Goal: Information Seeking & Learning: Learn about a topic

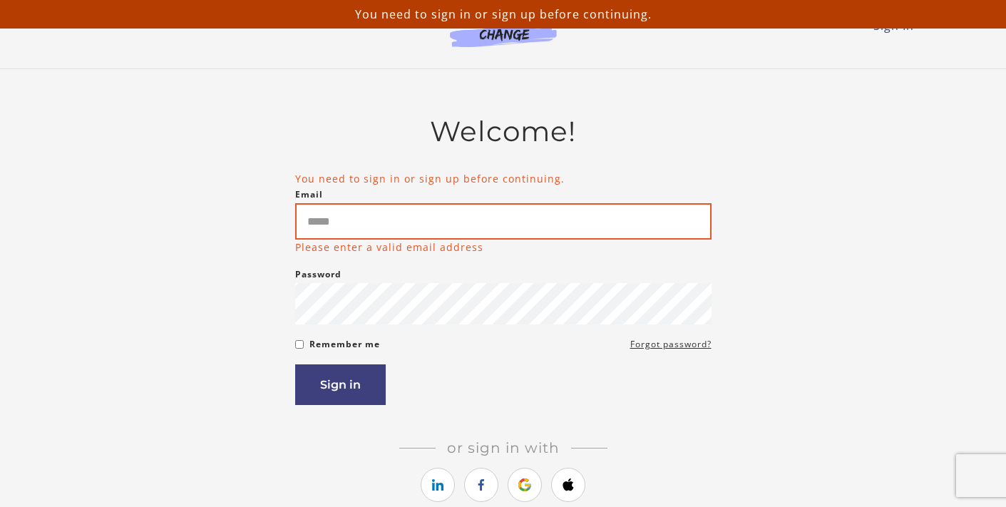
click at [431, 226] on input "Email" at bounding box center [503, 221] width 416 height 36
type input "**********"
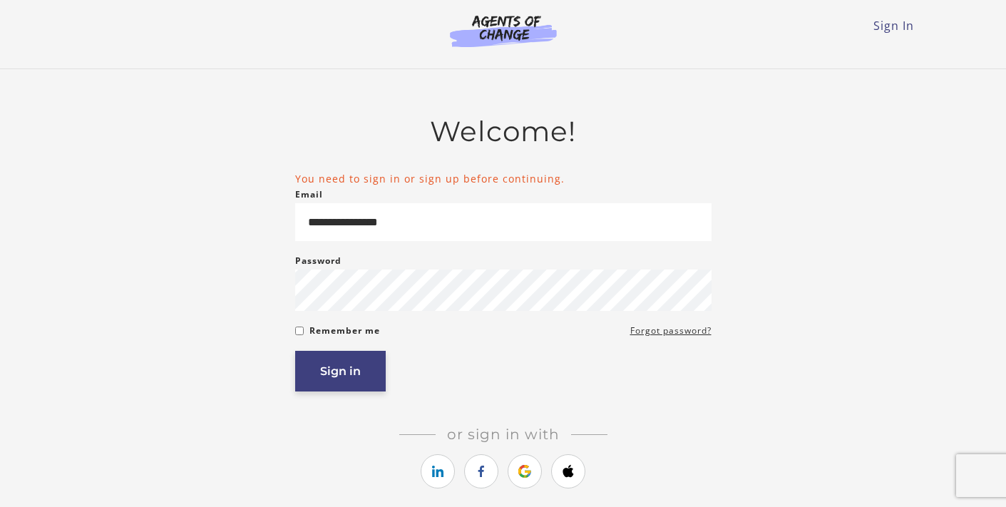
click at [361, 366] on button "Sign in" at bounding box center [340, 371] width 91 height 41
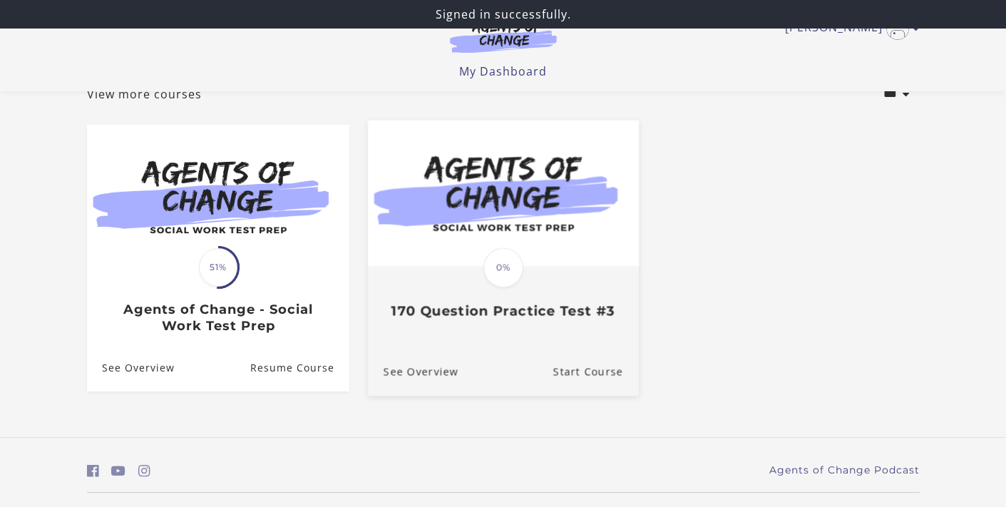
scroll to position [98, 0]
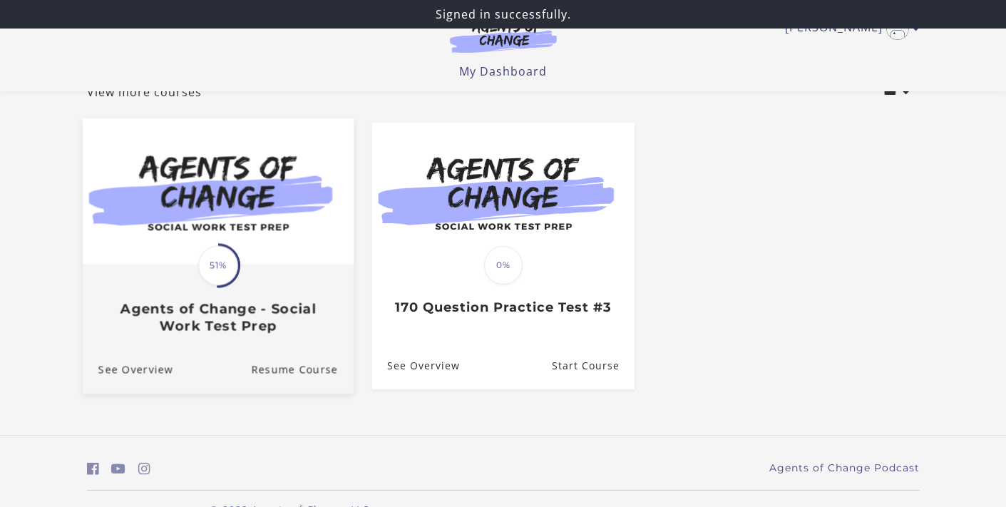
click at [252, 178] on img at bounding box center [217, 191] width 271 height 146
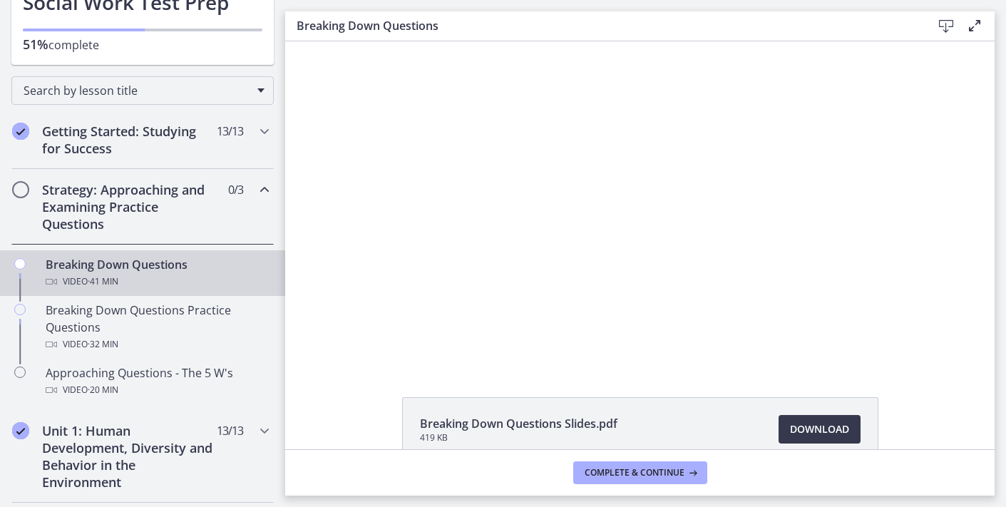
scroll to position [211, 0]
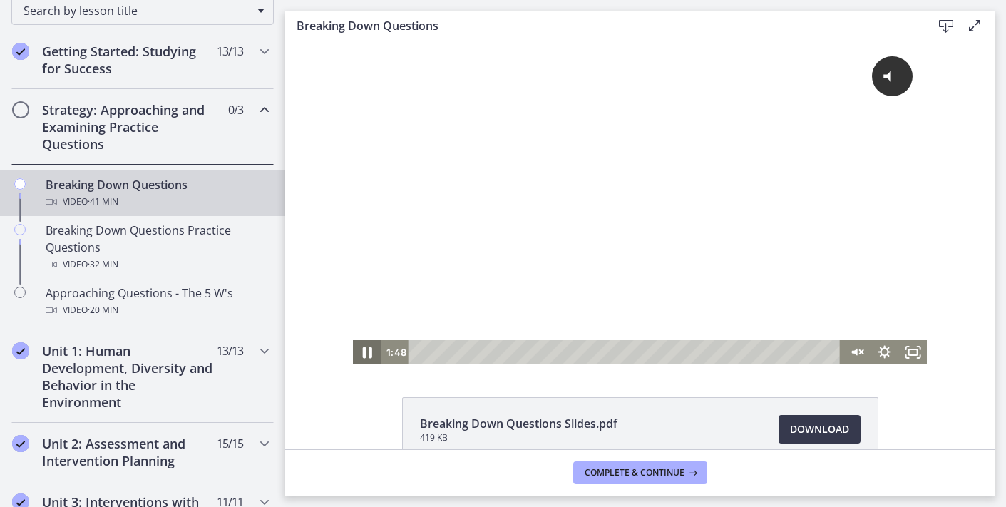
click at [369, 355] on icon "Pause" at bounding box center [367, 352] width 9 height 11
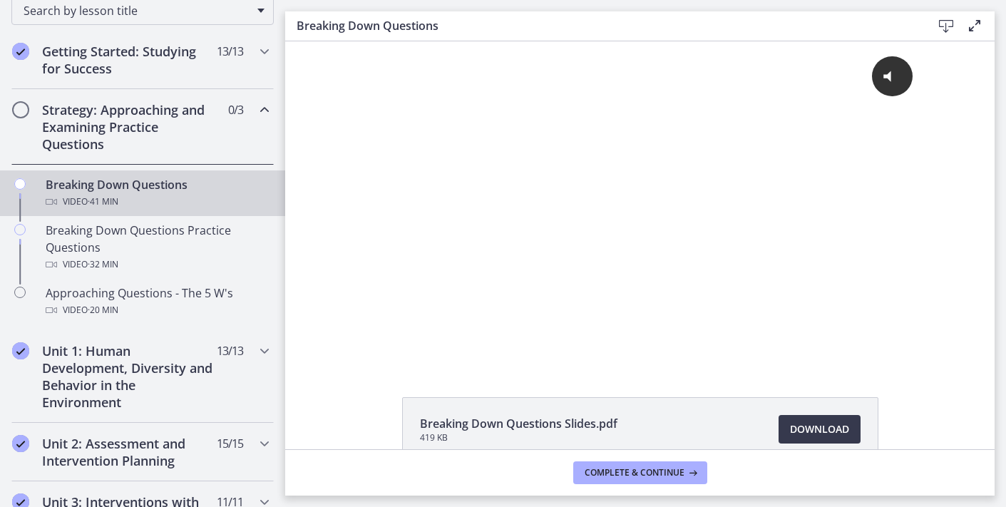
click at [266, 111] on icon "Chapters" at bounding box center [264, 109] width 17 height 17
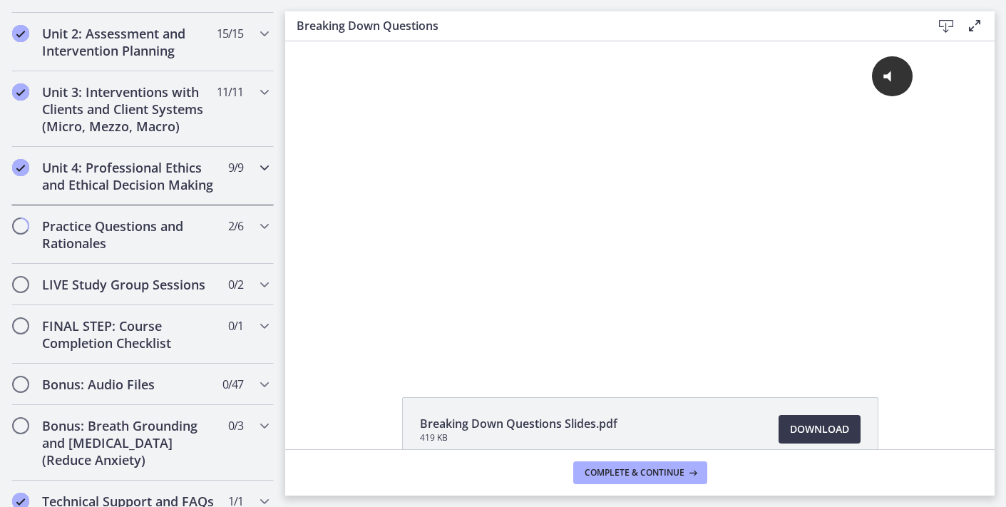
scroll to position [453, 0]
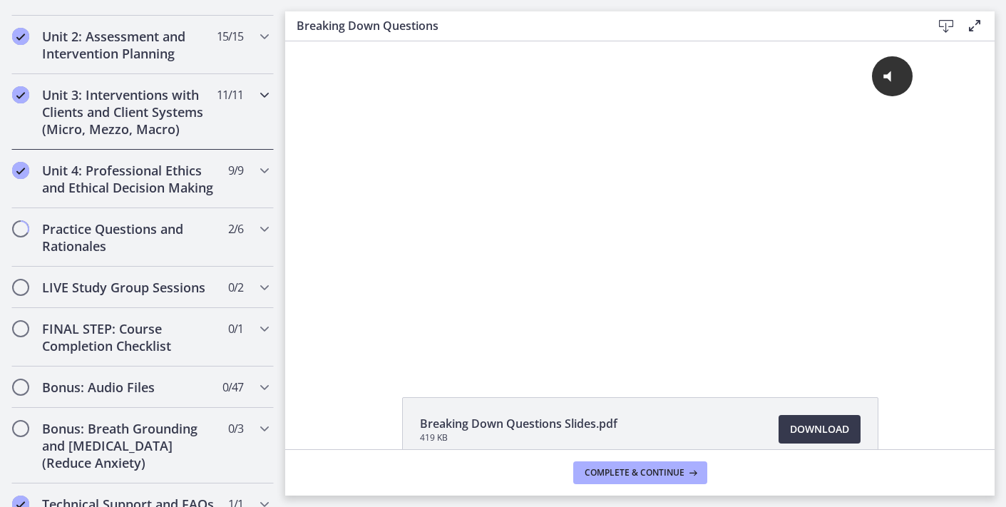
click at [257, 93] on icon "Chapters" at bounding box center [264, 94] width 17 height 17
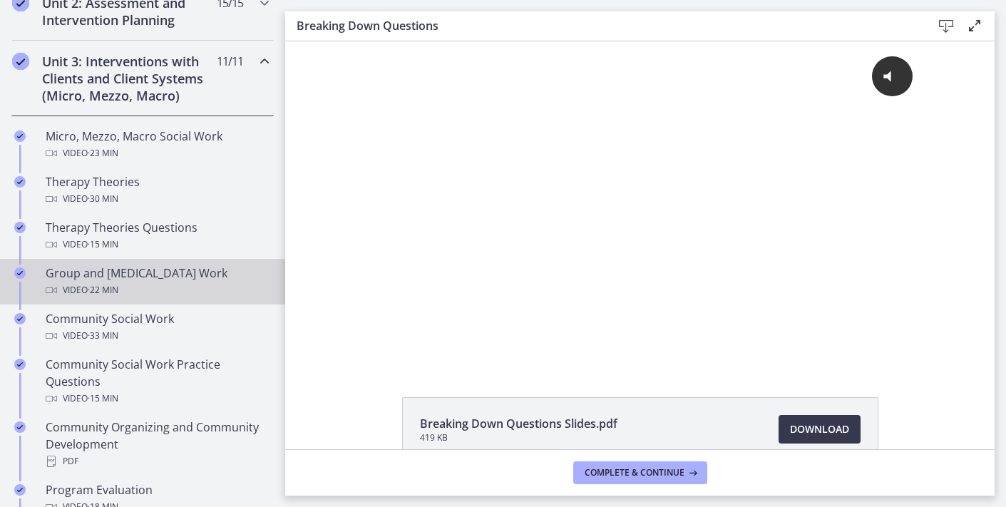
scroll to position [490, 0]
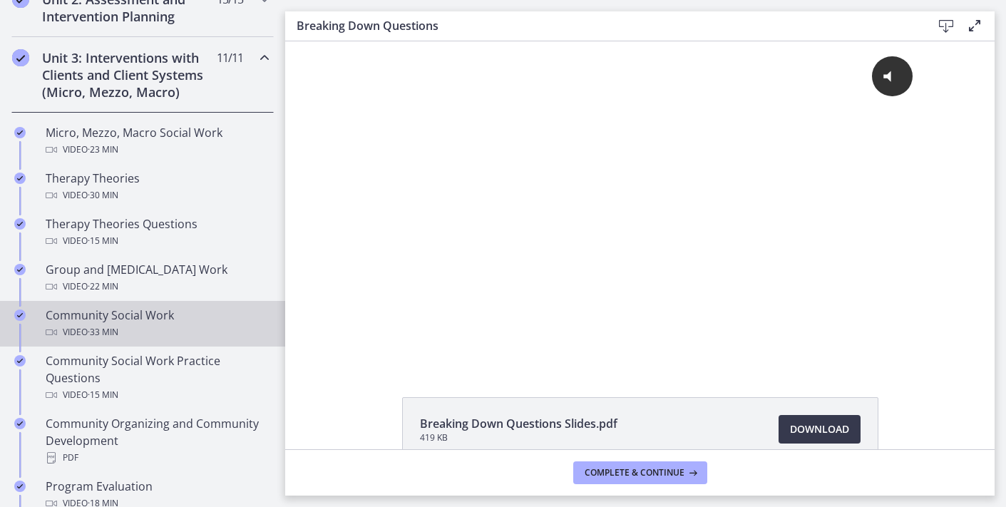
click at [191, 321] on div "Community Social Work Video · 33 min" at bounding box center [157, 324] width 222 height 34
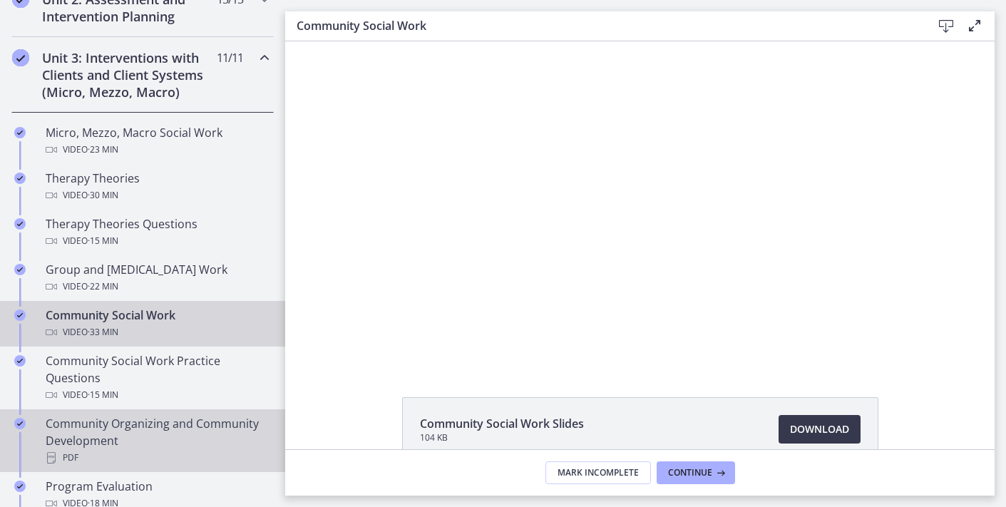
click at [171, 440] on div "Community Organizing and Community Development PDF" at bounding box center [157, 440] width 222 height 51
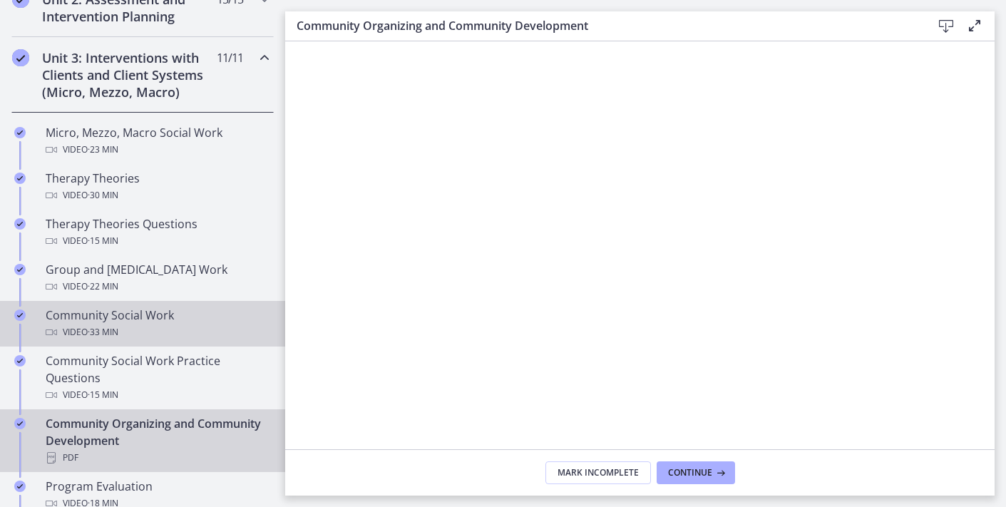
click at [205, 331] on div "Video · 33 min" at bounding box center [157, 332] width 222 height 17
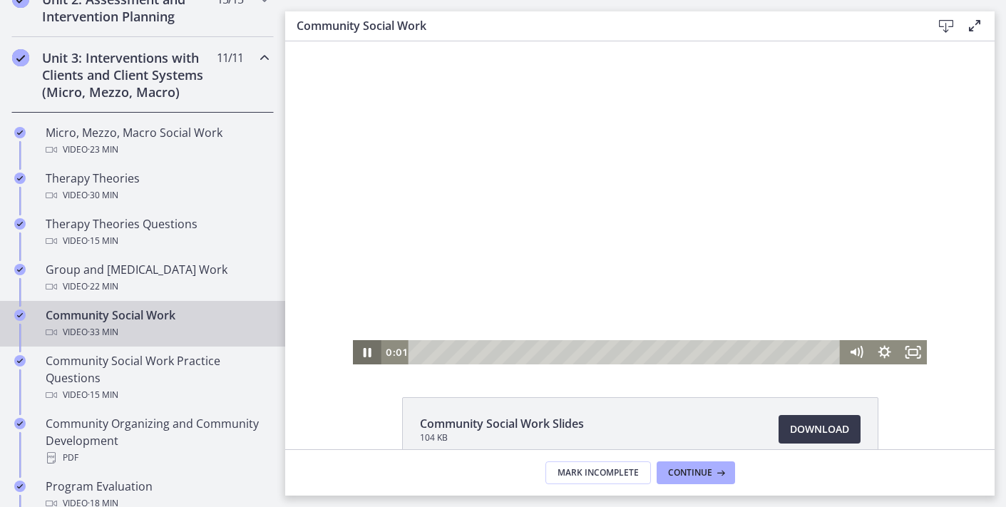
click at [366, 349] on icon "Pause" at bounding box center [367, 352] width 29 height 24
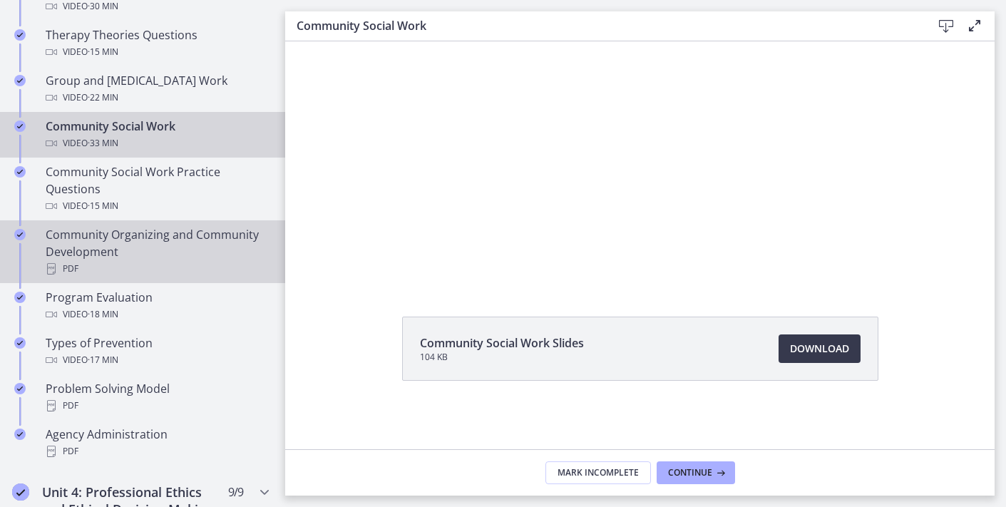
scroll to position [721, 0]
